Goal: Task Accomplishment & Management: Use online tool/utility

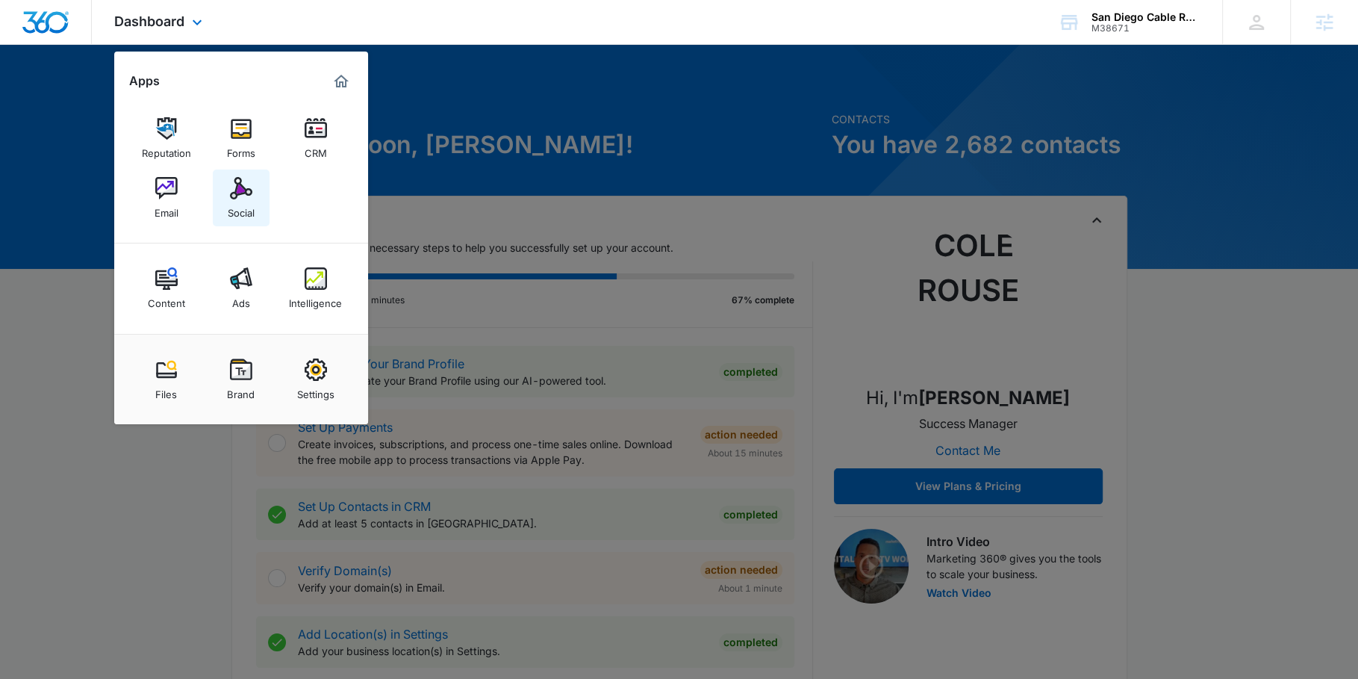
click at [248, 180] on img at bounding box center [241, 188] width 22 height 22
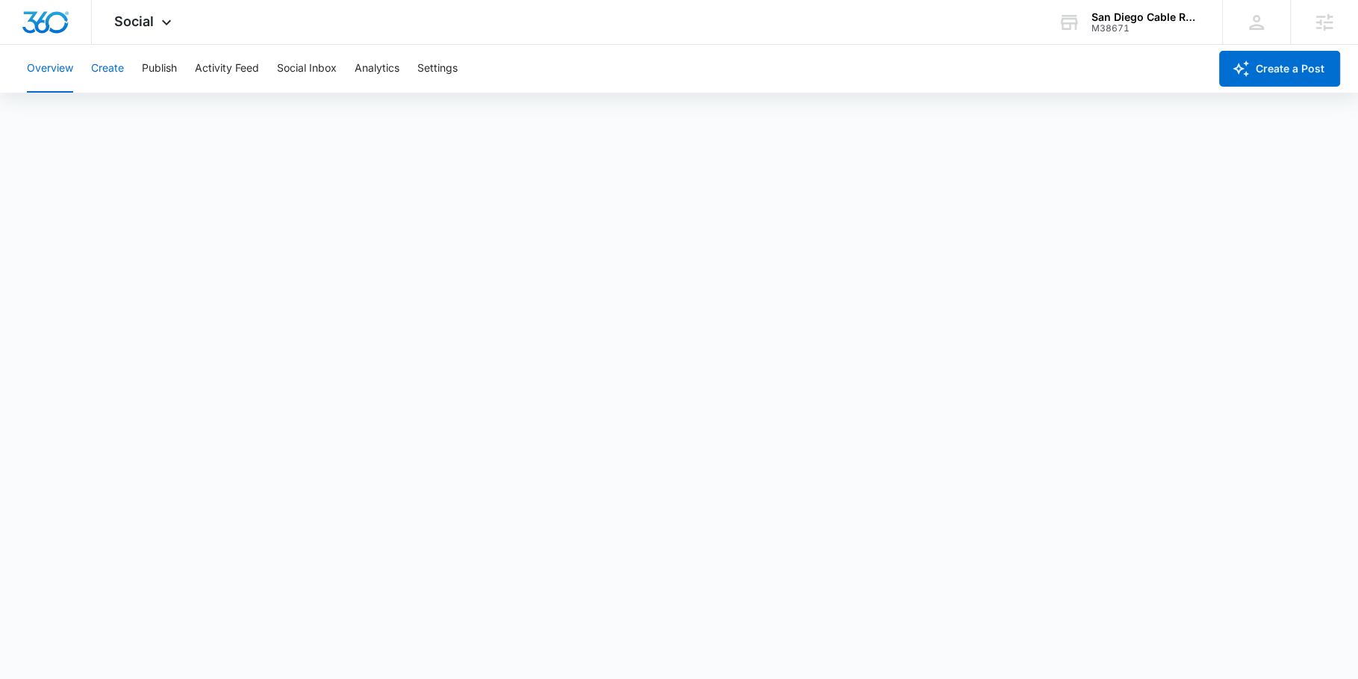
click at [99, 72] on button "Create" at bounding box center [107, 69] width 33 height 48
click at [168, 63] on button "Publish" at bounding box center [159, 69] width 35 height 48
click at [109, 72] on button "Create" at bounding box center [107, 69] width 33 height 48
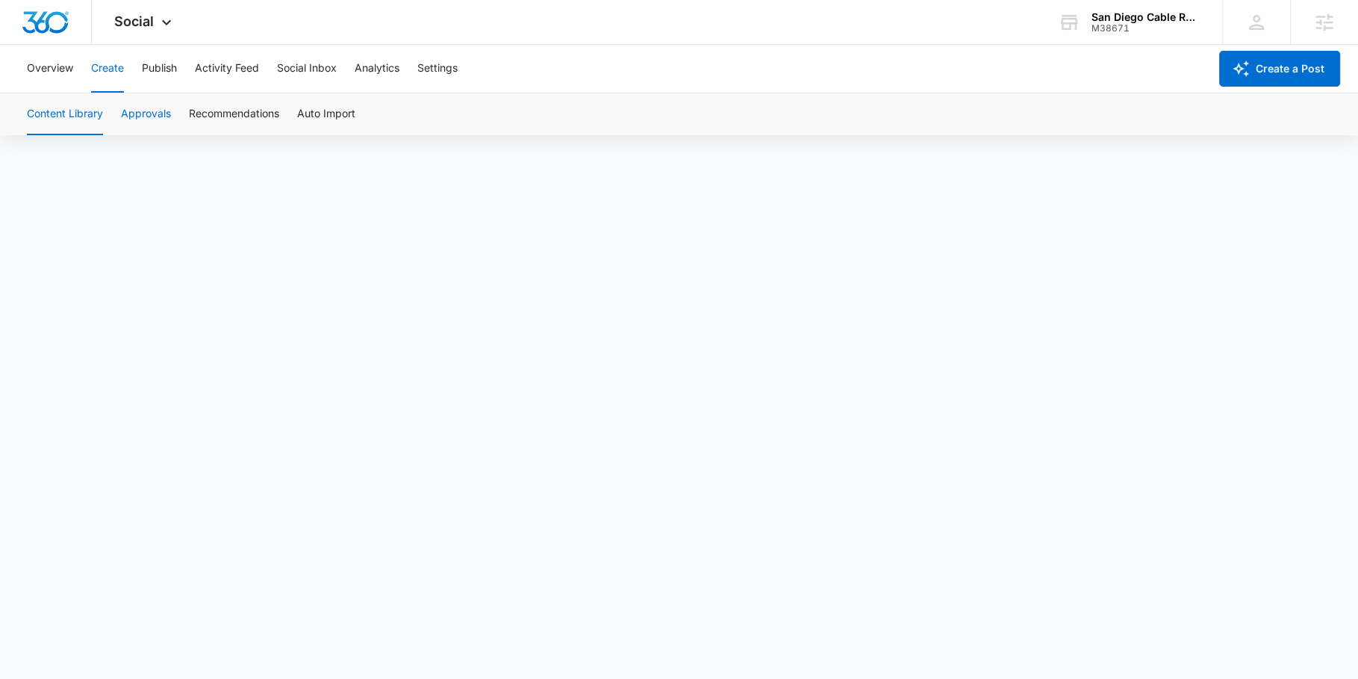
click at [147, 107] on button "Approvals" at bounding box center [146, 114] width 50 height 42
click at [51, 64] on button "Overview" at bounding box center [50, 69] width 46 height 48
click at [105, 66] on button "Create" at bounding box center [107, 69] width 33 height 48
